Goal: Complete application form

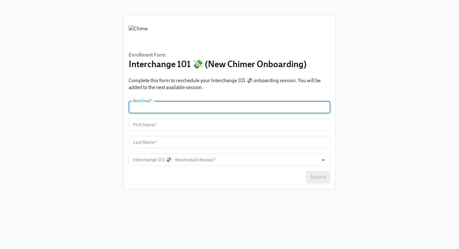
click at [160, 105] on input "text" at bounding box center [230, 107] width 202 height 12
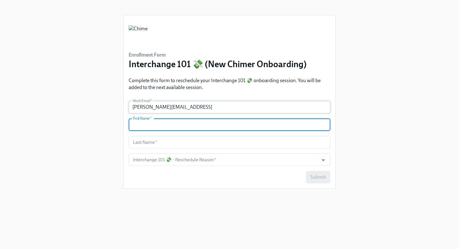
click at [190, 107] on input "[PERSON_NAME][EMAIL_ADDRESS]" at bounding box center [230, 107] width 202 height 12
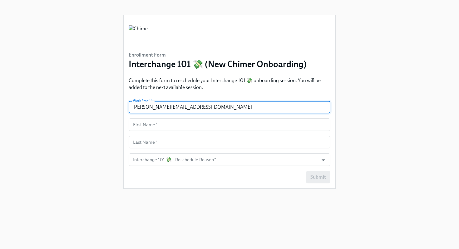
type input "[PERSON_NAME][EMAIL_ADDRESS][DOMAIN_NAME]"
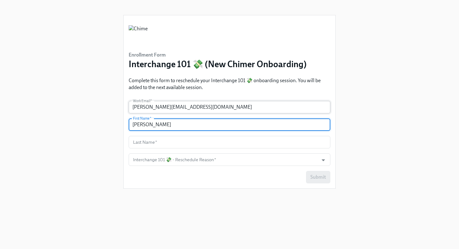
type input "[PERSON_NAME]"
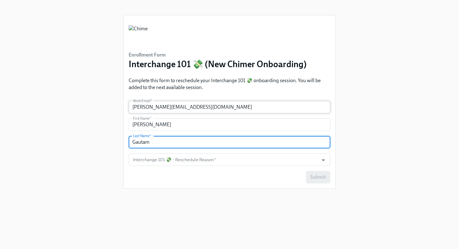
type input "Gautam"
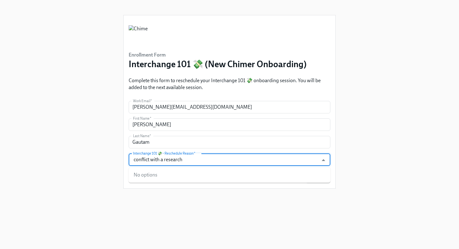
click at [165, 163] on input "conflict with a research" at bounding box center [224, 159] width 184 height 12
click at [165, 160] on input "conflict with a research" at bounding box center [224, 159] width 184 height 12
click at [177, 160] on input "conflict with a one itme research" at bounding box center [224, 159] width 184 height 12
type input "conflict with a one time research"
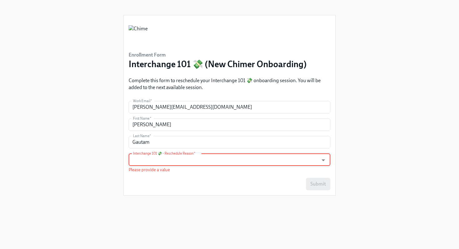
click at [205, 187] on div "Submit" at bounding box center [230, 184] width 202 height 12
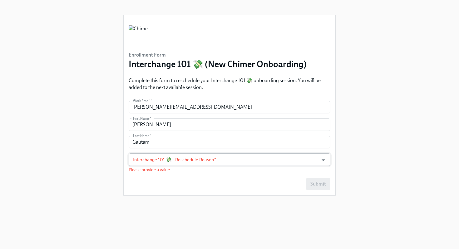
click at [162, 160] on input "Interchange 101 💸 - Reschedule Reason   *" at bounding box center [224, 159] width 184 height 12
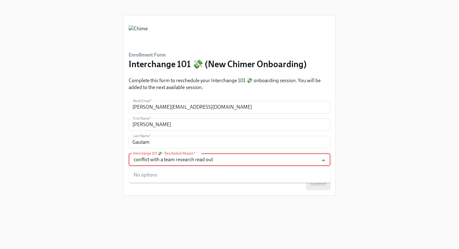
type input "conflict with a team research read out"
click at [184, 217] on div "Enrollment Form Interchange 101 💸 (New Chimer Onboarding) Complete this form to…" at bounding box center [229, 117] width 212 height 234
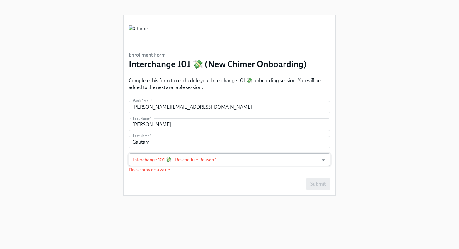
click at [254, 160] on input "Interchange 101 💸 - Reschedule Reason   *" at bounding box center [224, 159] width 184 height 12
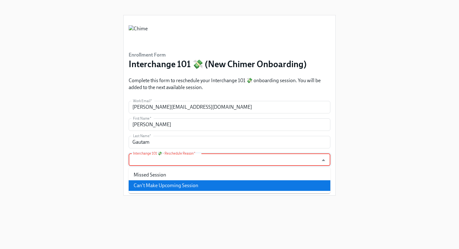
click at [241, 182] on li "Can't Make Upcoming Session" at bounding box center [230, 185] width 202 height 11
type input "Can't Make Upcoming Session"
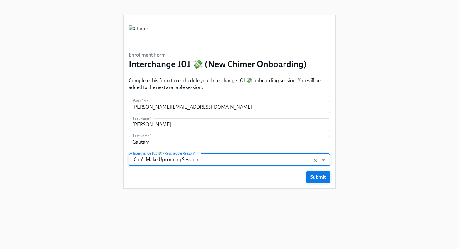
click at [316, 177] on span "Submit" at bounding box center [318, 177] width 16 height 6
